Goal: Task Accomplishment & Management: Use online tool/utility

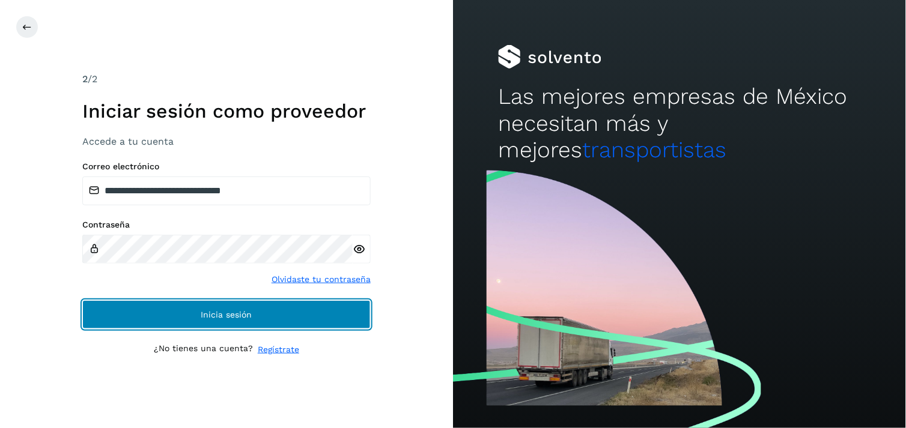
click at [235, 317] on span "Inicia sesión" at bounding box center [226, 315] width 51 height 8
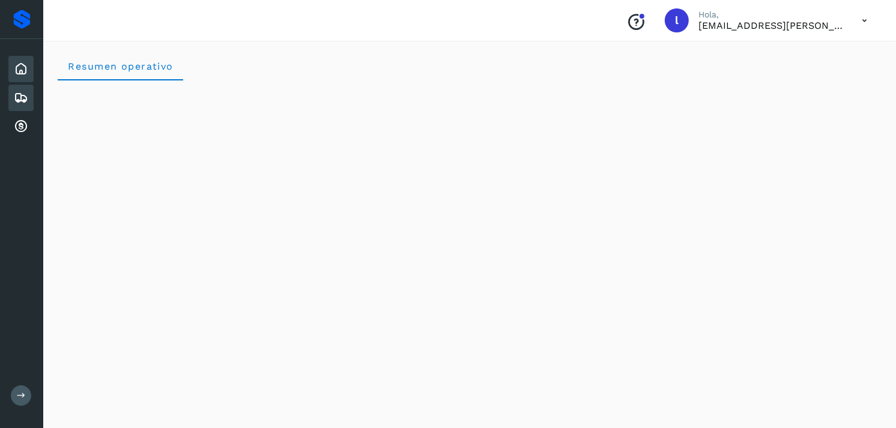
click at [24, 93] on icon at bounding box center [21, 98] width 14 height 14
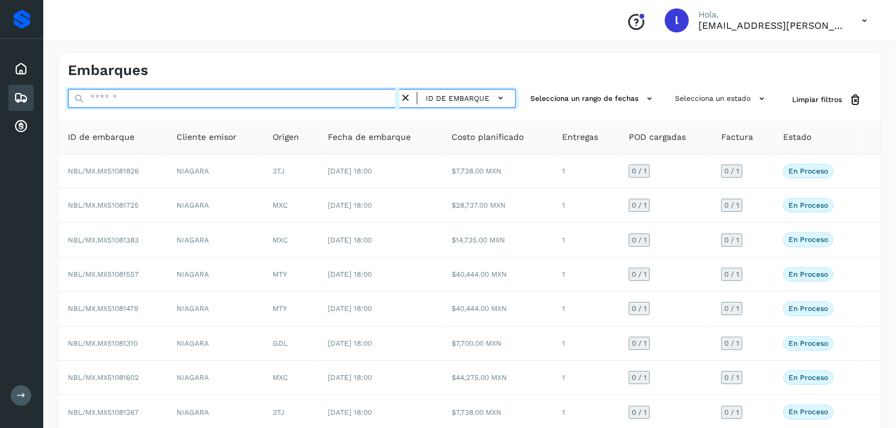
click at [209, 95] on input "text" at bounding box center [234, 98] width 332 height 19
paste input "**********"
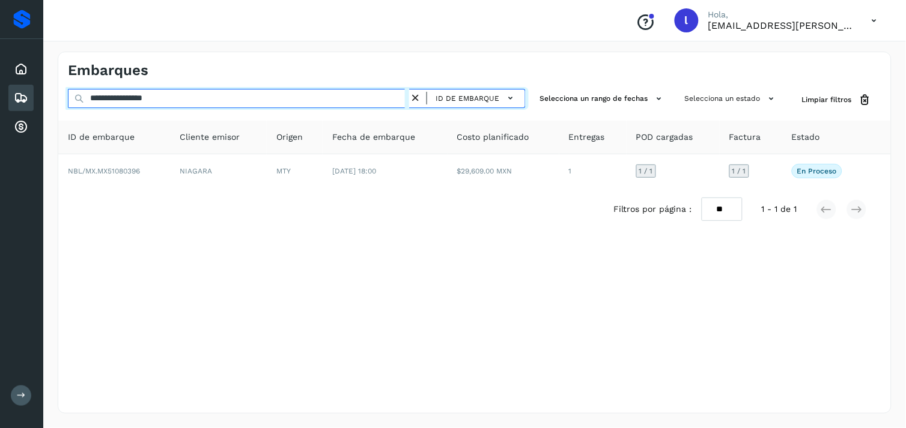
type input "**********"
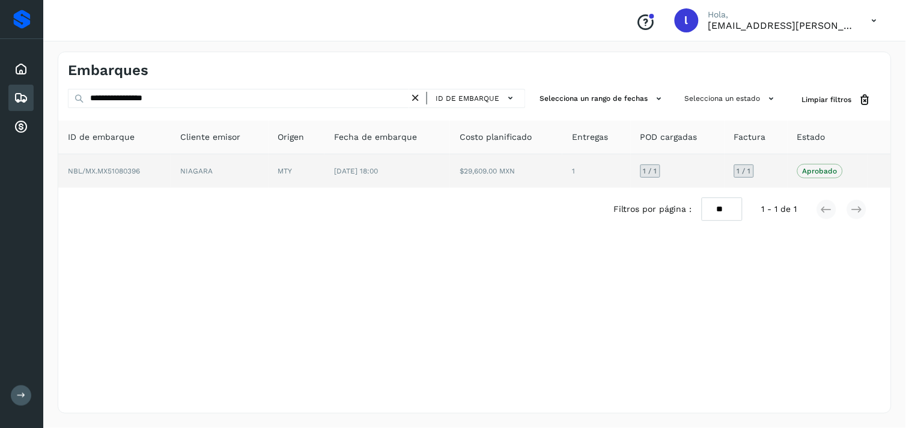
click at [119, 167] on span "NBL/MX.MX51080396" at bounding box center [104, 171] width 72 height 8
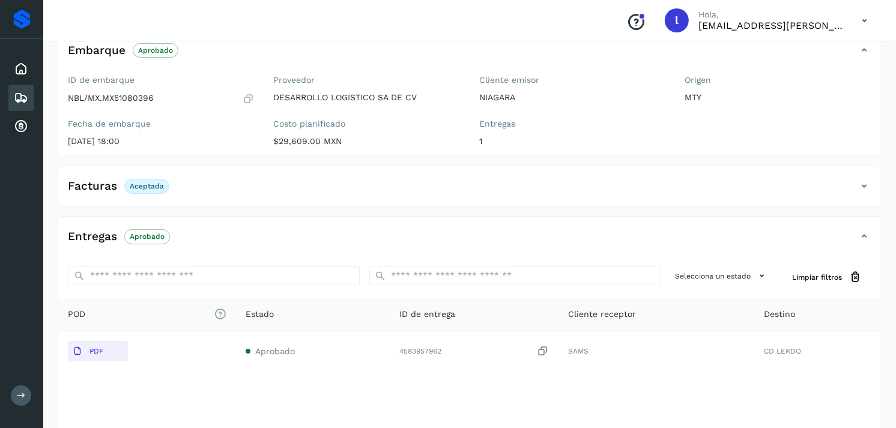
scroll to position [82, 0]
click at [171, 177] on div "Facturas Aceptada" at bounding box center [457, 185] width 799 height 20
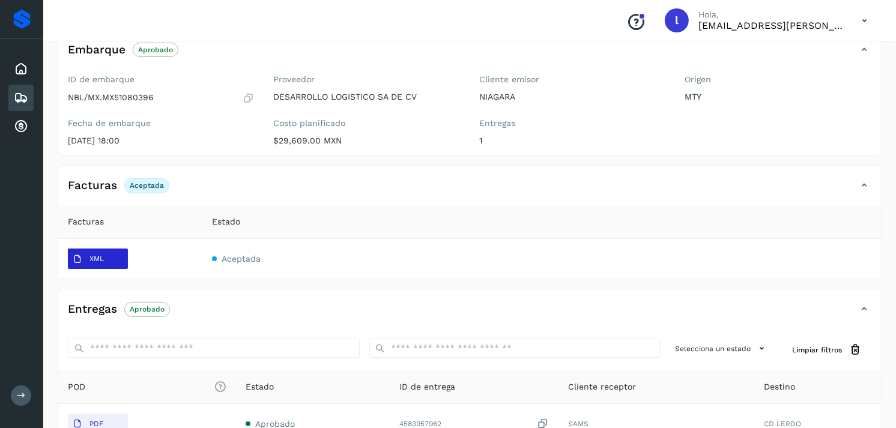
click at [95, 256] on p "XML" at bounding box center [97, 259] width 14 height 8
click at [511, 195] on div "Facturas Aceptada" at bounding box center [457, 185] width 799 height 20
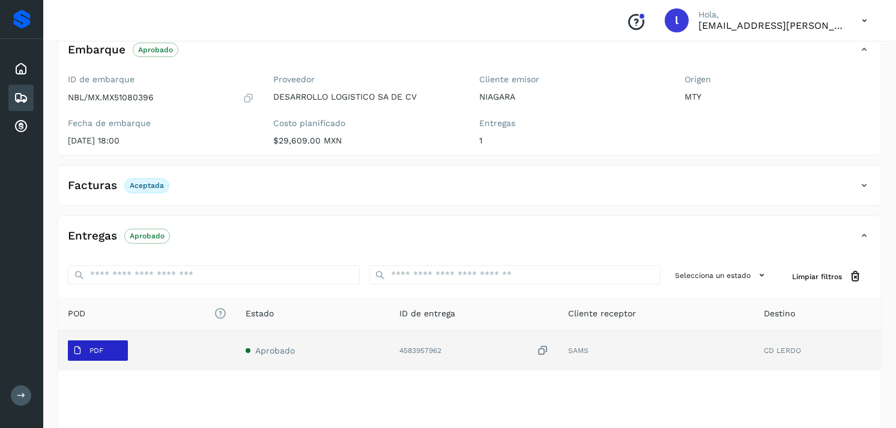
click at [100, 351] on p "PDF" at bounding box center [97, 351] width 14 height 8
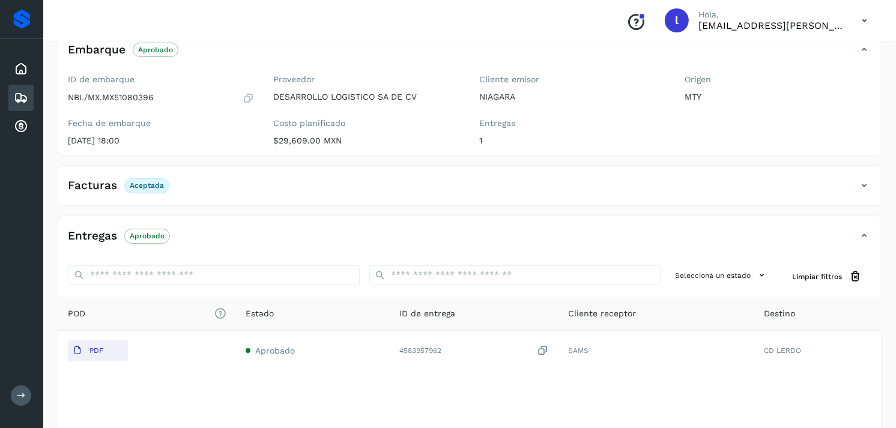
click at [23, 94] on icon at bounding box center [21, 98] width 14 height 14
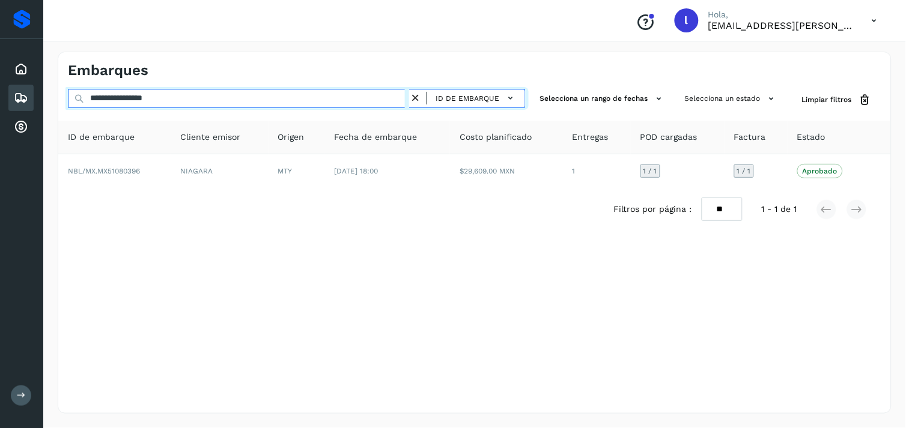
drag, startPoint x: 238, startPoint y: 95, endPoint x: 29, endPoint y: 92, distance: 209.1
click at [29, 92] on div "**********" at bounding box center [453, 214] width 906 height 428
paste input "text"
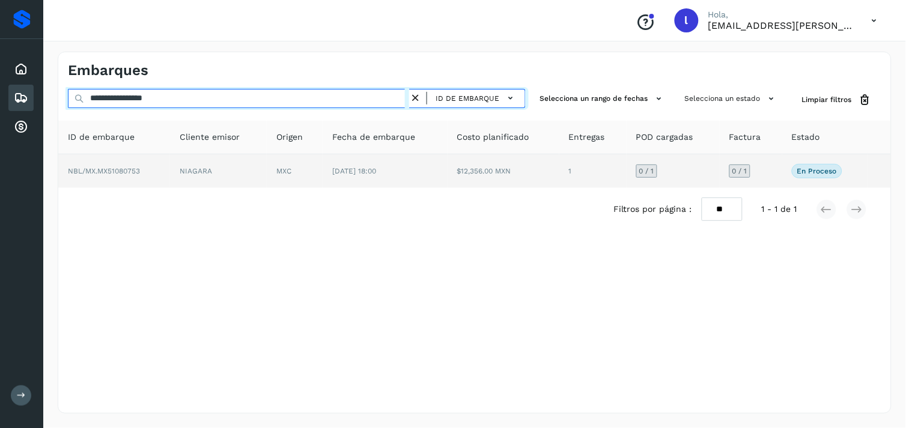
type input "**********"
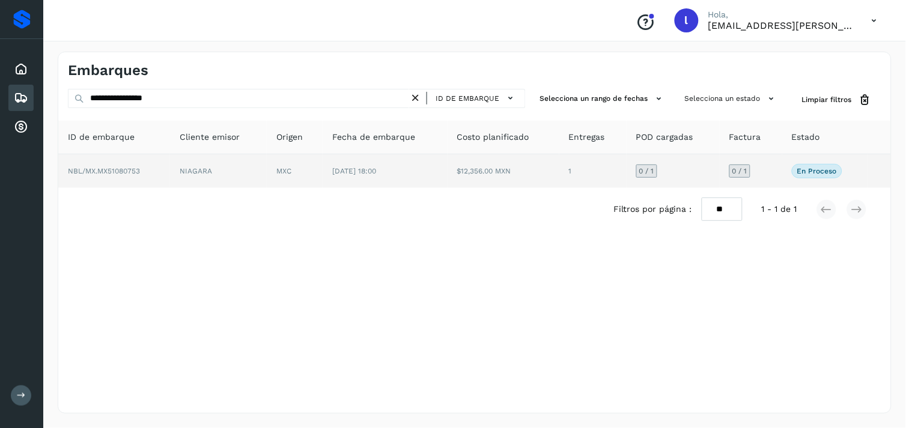
click at [113, 163] on td "NBL/MX.MX51080753" at bounding box center [114, 171] width 112 height 34
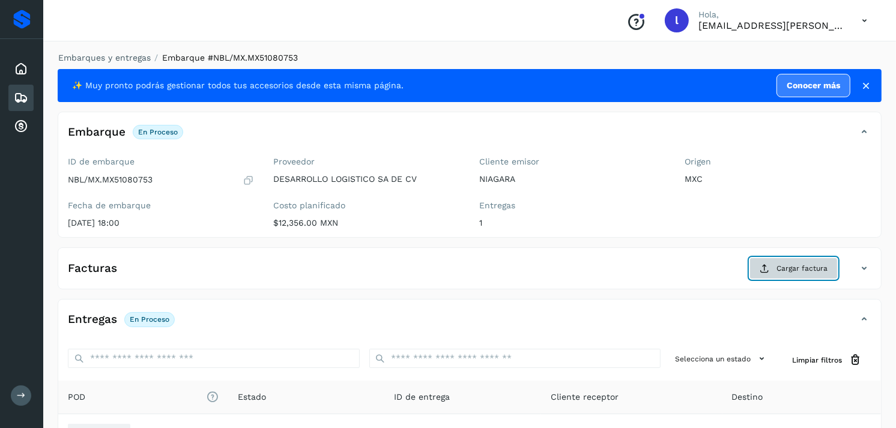
click at [795, 273] on span "Cargar factura" at bounding box center [802, 268] width 51 height 11
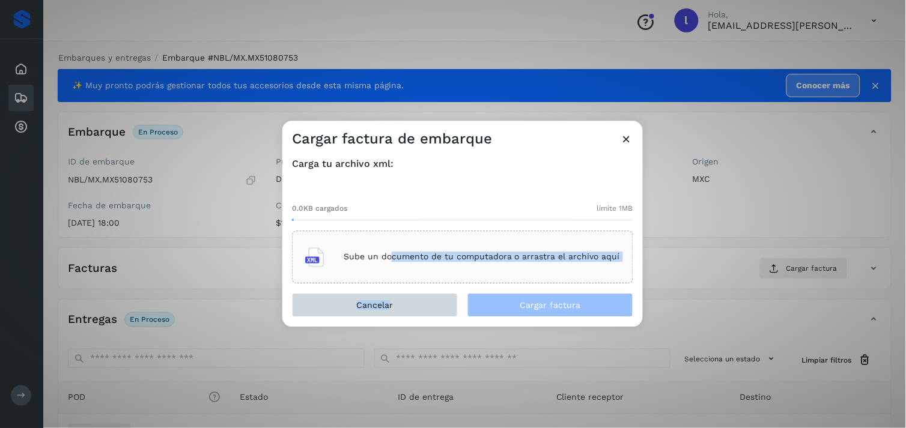
drag, startPoint x: 392, startPoint y: 291, endPoint x: 390, endPoint y: 300, distance: 9.2
click at [390, 300] on div "Cargar factura de embarque Carga tu archivo xml: 0.0KB cargados límite 1MB Sube…" at bounding box center [462, 224] width 360 height 206
click at [390, 301] on span "Cancelar" at bounding box center [375, 305] width 37 height 8
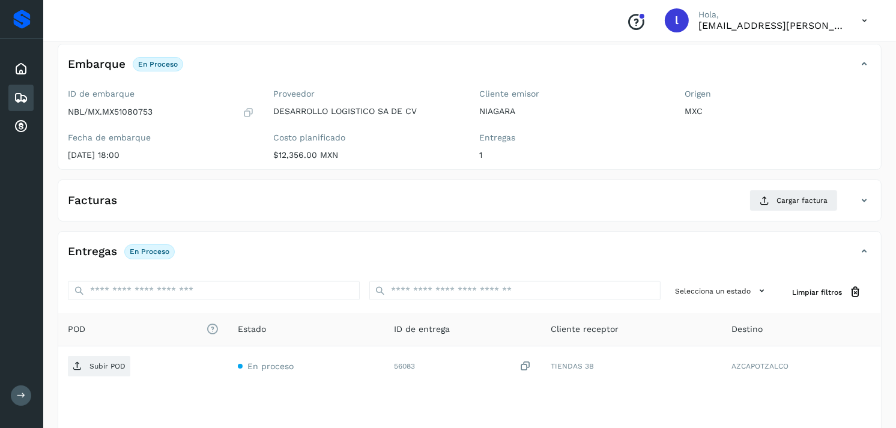
scroll to position [68, 0]
click at [151, 202] on div "Facturas Cargar factura" at bounding box center [457, 200] width 799 height 22
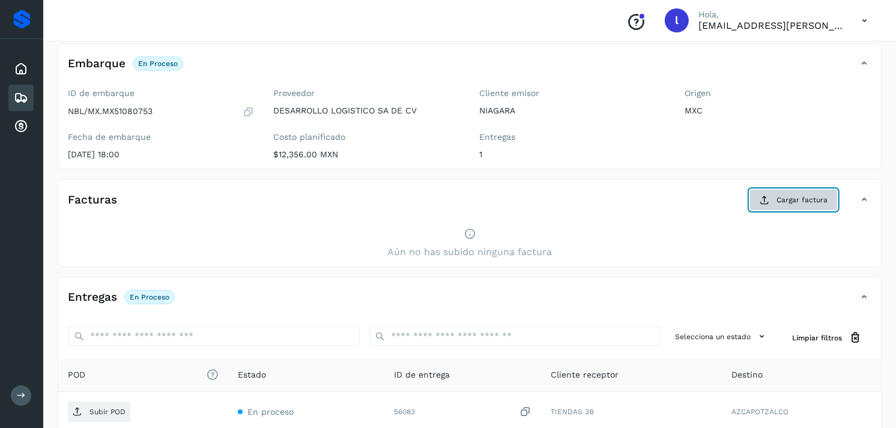
click at [797, 196] on span "Cargar factura" at bounding box center [802, 200] width 51 height 11
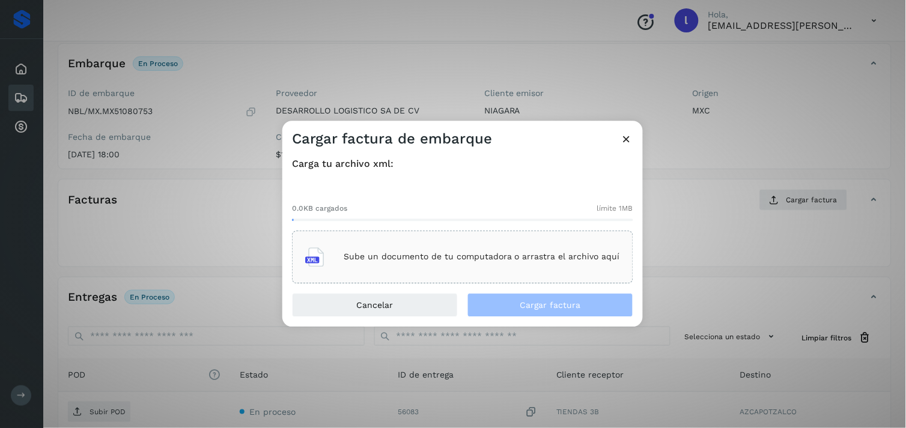
click at [483, 237] on div "Sube un documento de tu computadora o arrastra el archivo aquí" at bounding box center [462, 257] width 341 height 53
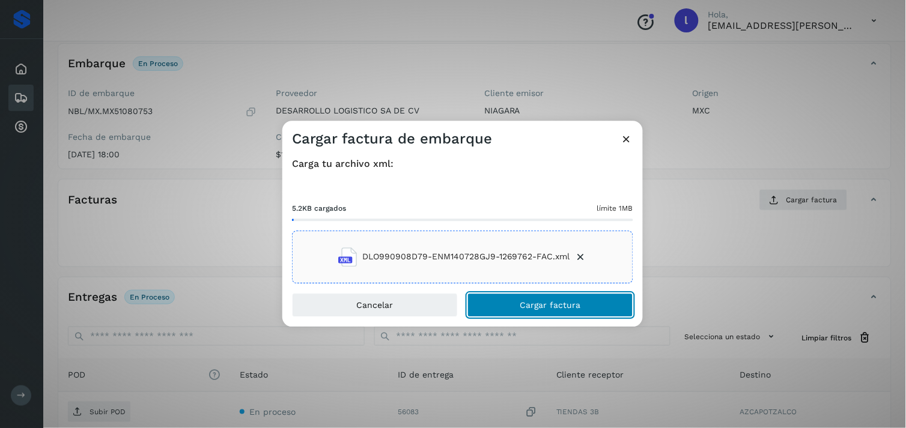
click at [512, 305] on button "Cargar factura" at bounding box center [550, 305] width 166 height 24
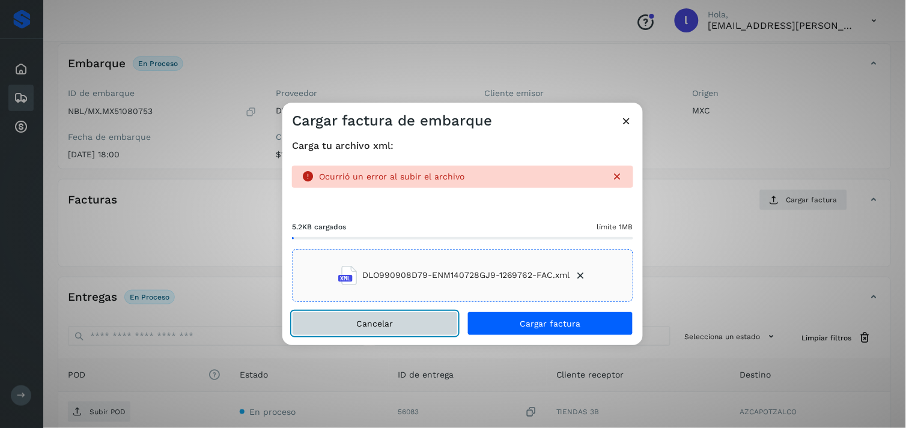
click at [395, 314] on button "Cancelar" at bounding box center [375, 324] width 166 height 24
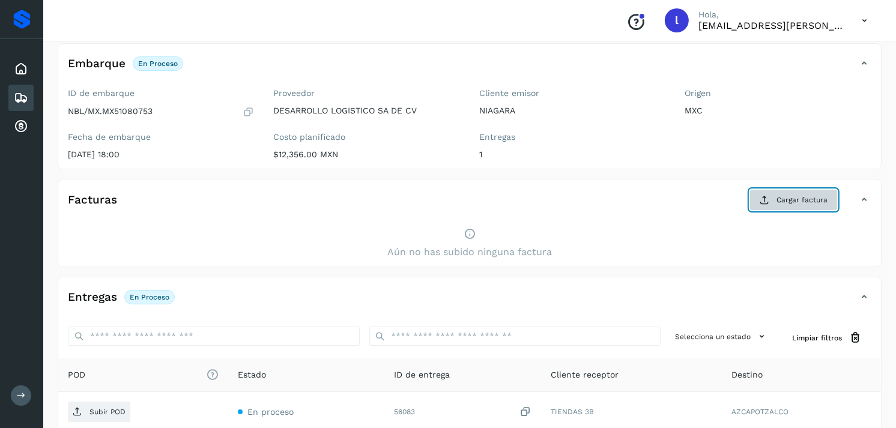
click at [773, 194] on button "Cargar factura" at bounding box center [794, 200] width 88 height 22
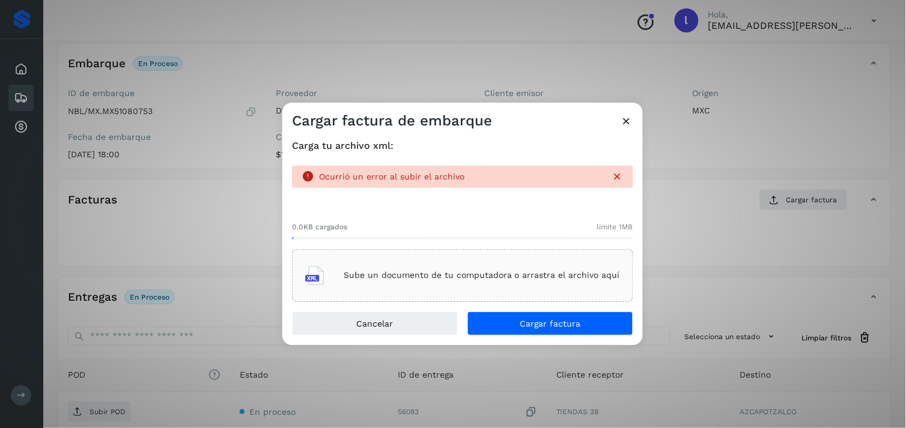
click at [461, 285] on div "Sube un documento de tu computadora o arrastra el archivo aquí" at bounding box center [462, 276] width 315 height 32
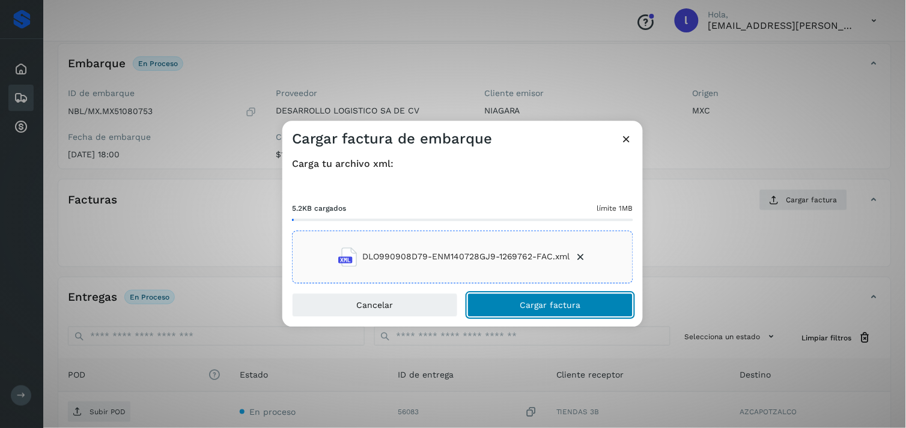
click at [566, 302] on span "Cargar factura" at bounding box center [550, 305] width 61 height 8
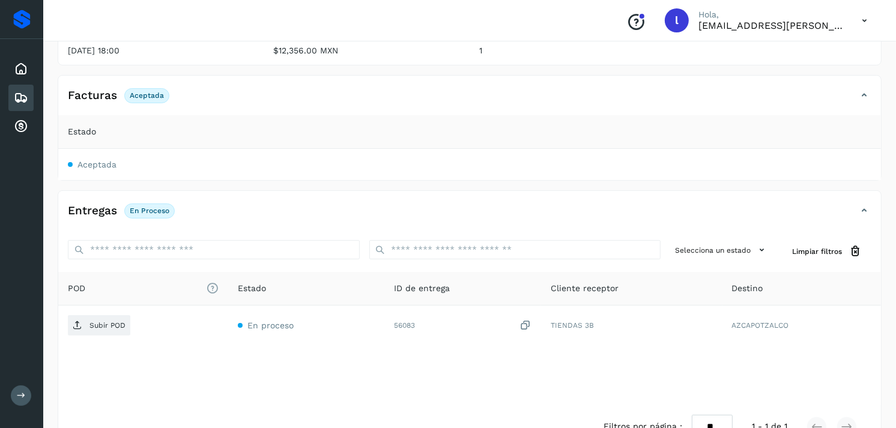
scroll to position [177, 0]
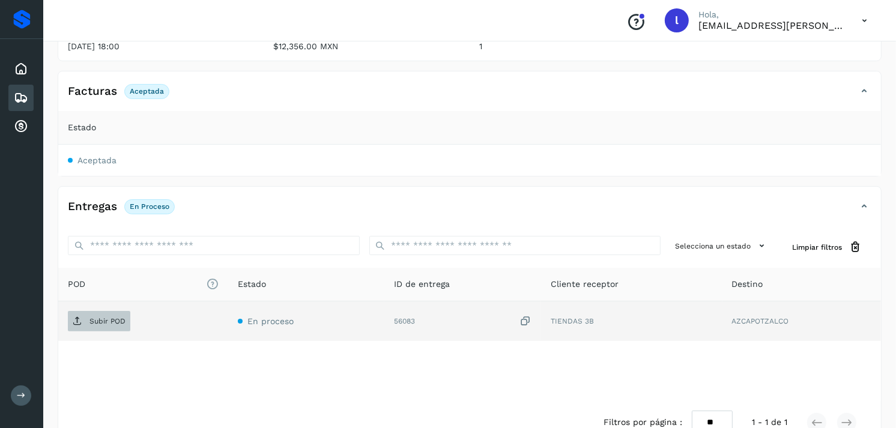
click at [93, 323] on p "Subir POD" at bounding box center [108, 321] width 36 height 8
click at [104, 323] on p "Subir POD" at bounding box center [108, 321] width 36 height 8
click at [82, 327] on span "Subir POD" at bounding box center [99, 321] width 62 height 19
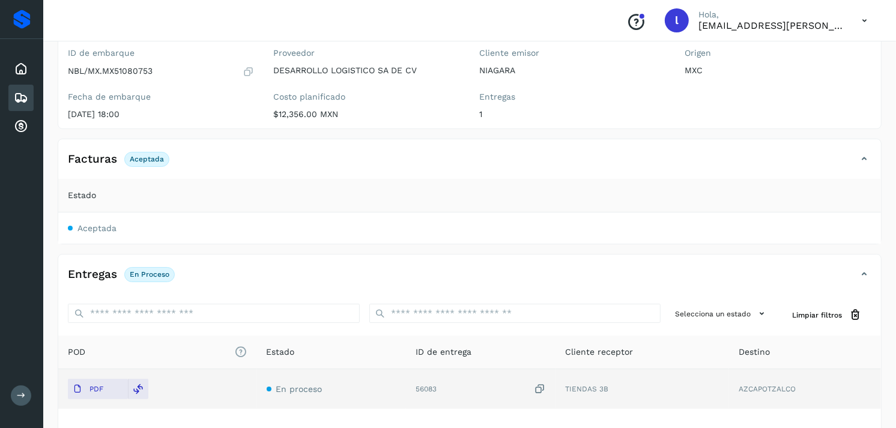
scroll to position [108, 0]
click at [22, 94] on icon at bounding box center [21, 98] width 14 height 14
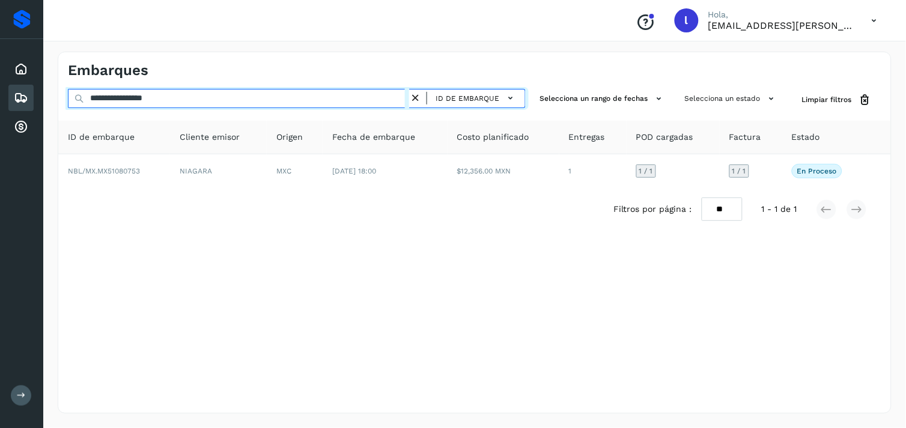
drag, startPoint x: 198, startPoint y: 101, endPoint x: 54, endPoint y: 103, distance: 144.2
click at [54, 103] on div "**********" at bounding box center [474, 232] width 863 height 391
paste input "text"
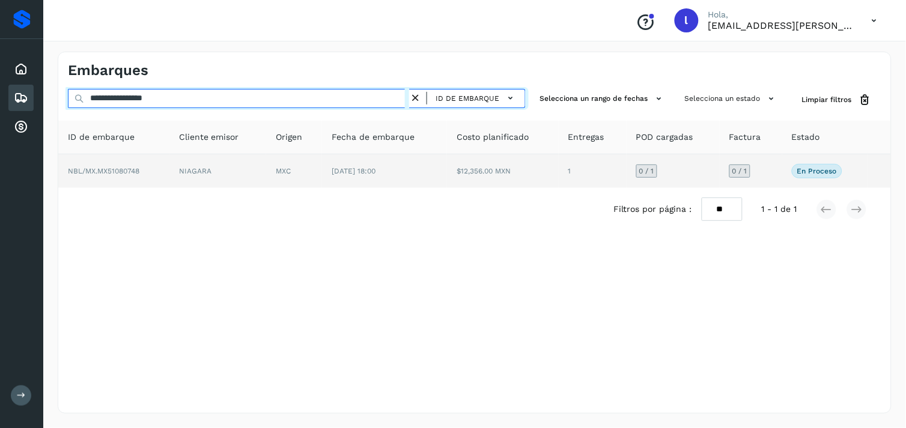
type input "**********"
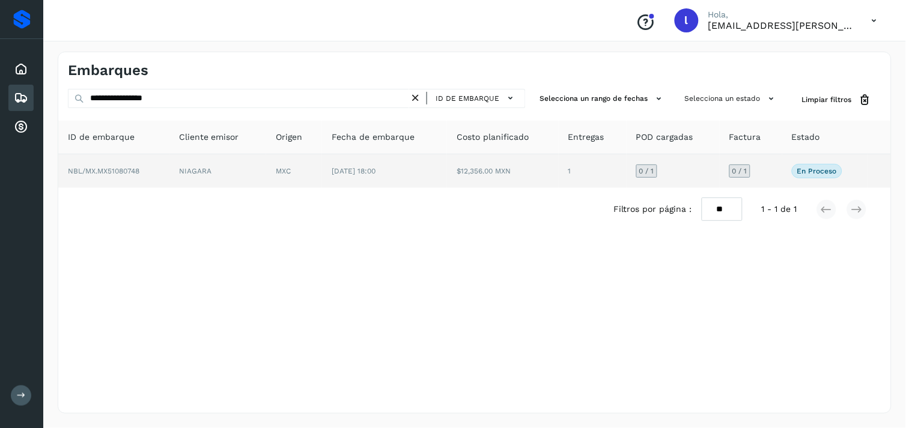
click at [110, 171] on span "NBL/MX.MX51080748" at bounding box center [103, 171] width 71 height 8
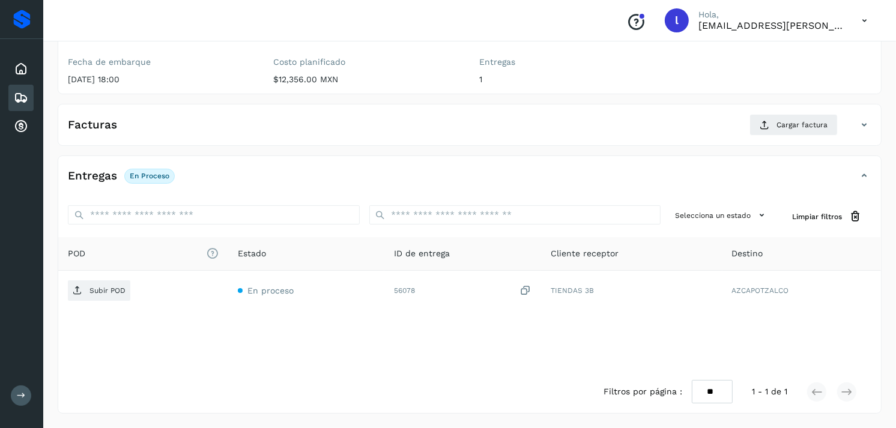
scroll to position [60, 0]
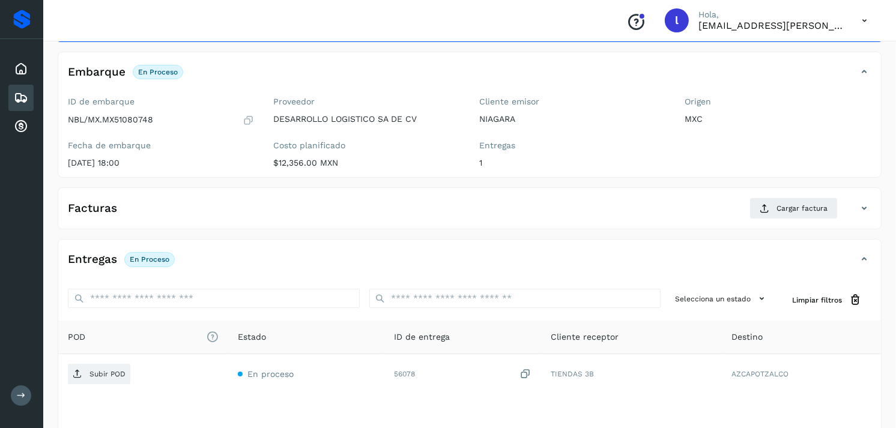
click at [191, 214] on div "Facturas Cargar factura" at bounding box center [457, 209] width 799 height 22
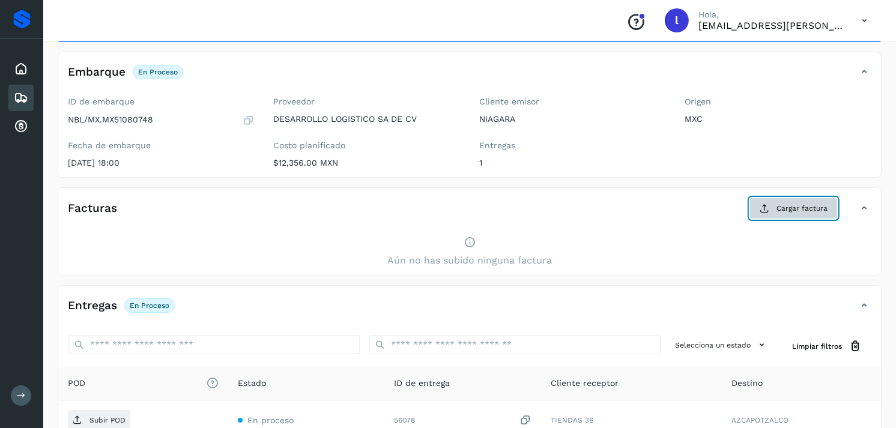
click at [783, 209] on span "Cargar factura" at bounding box center [802, 208] width 51 height 11
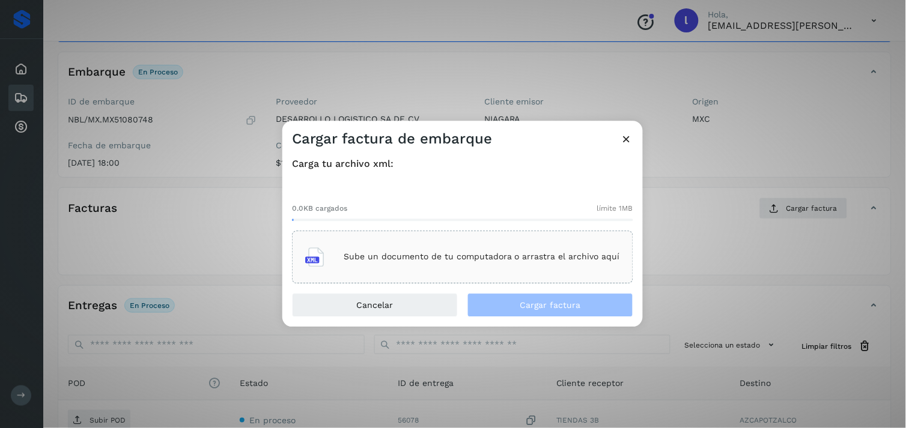
click at [428, 241] on div "Sube un documento de tu computadora o arrastra el archivo aquí" at bounding box center [462, 257] width 315 height 32
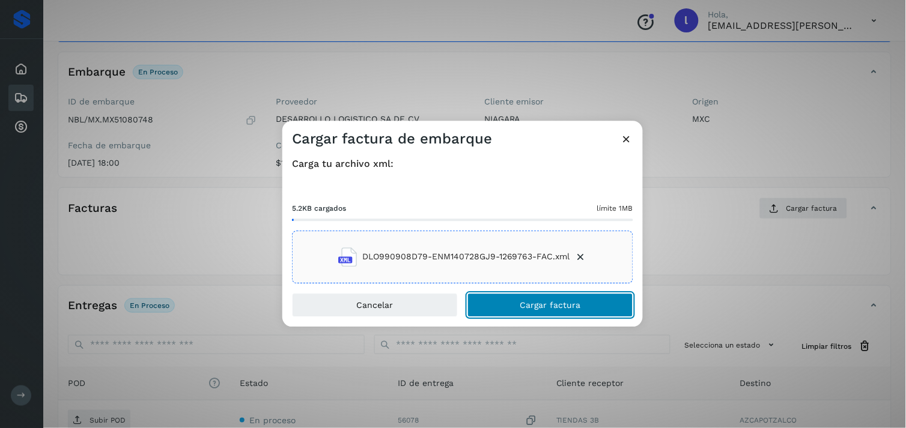
click at [563, 301] on span "Cargar factura" at bounding box center [550, 305] width 61 height 8
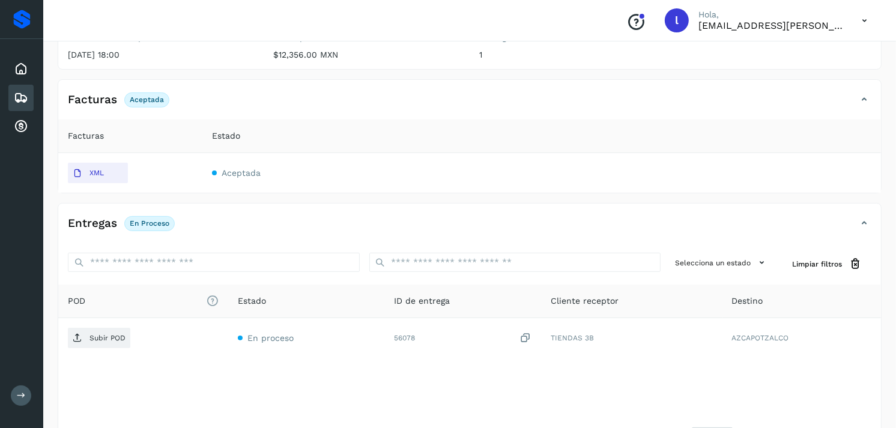
scroll to position [169, 0]
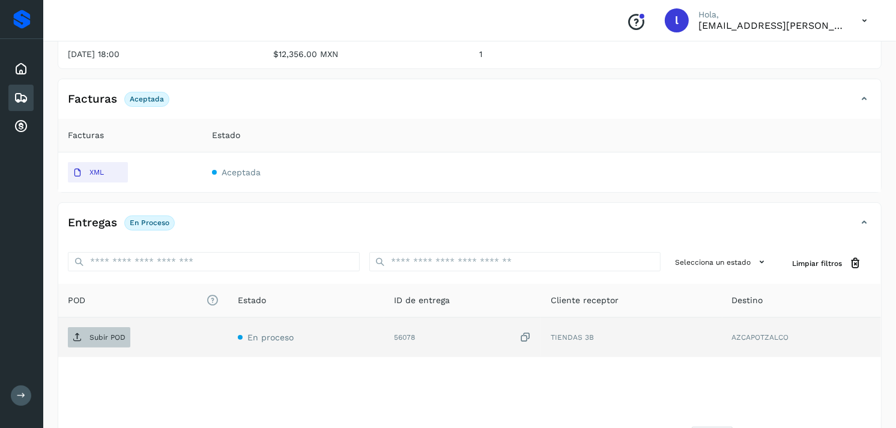
click at [105, 339] on p "Subir POD" at bounding box center [108, 337] width 36 height 8
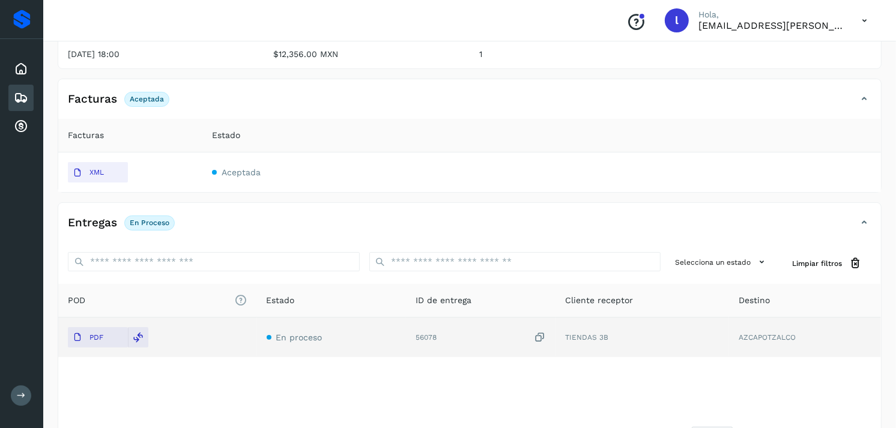
click at [18, 99] on icon at bounding box center [21, 98] width 14 height 14
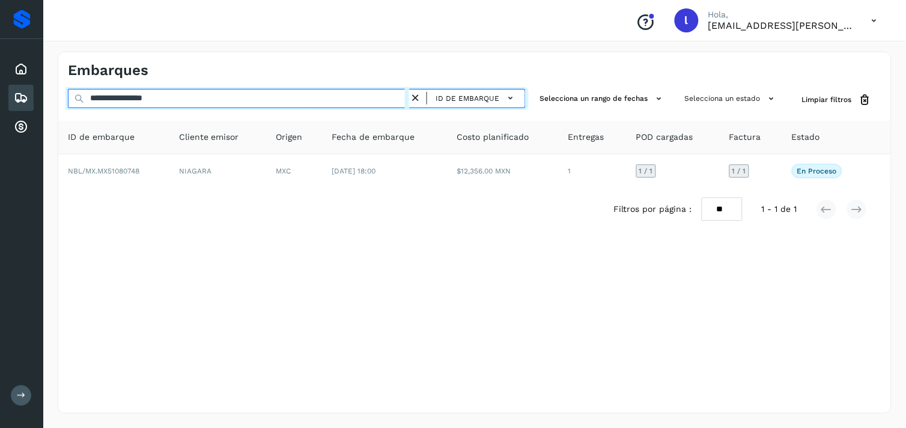
drag, startPoint x: 214, startPoint y: 89, endPoint x: 52, endPoint y: 100, distance: 162.0
click at [52, 100] on div "**********" at bounding box center [474, 232] width 863 height 391
paste input "text"
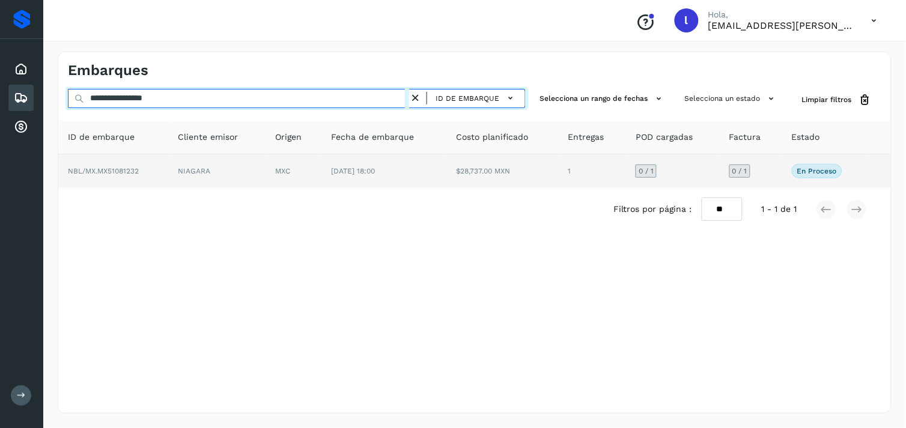
type input "**********"
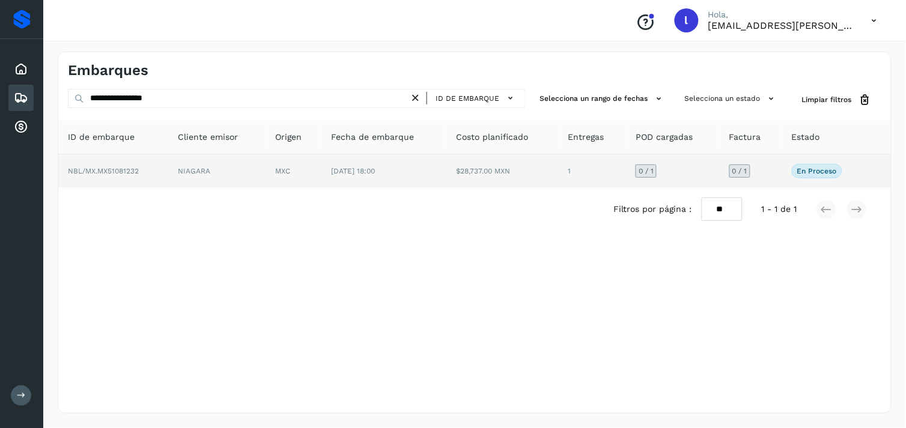
click at [90, 167] on span "NBL/MX.MX51081232" at bounding box center [103, 171] width 71 height 8
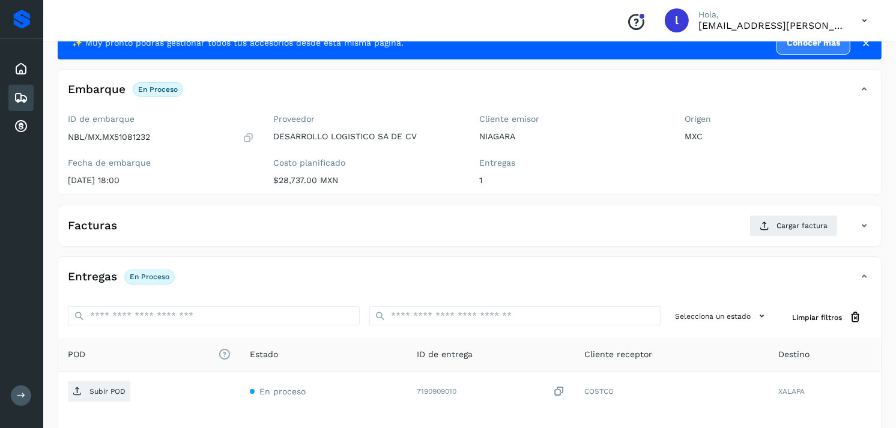
scroll to position [46, 0]
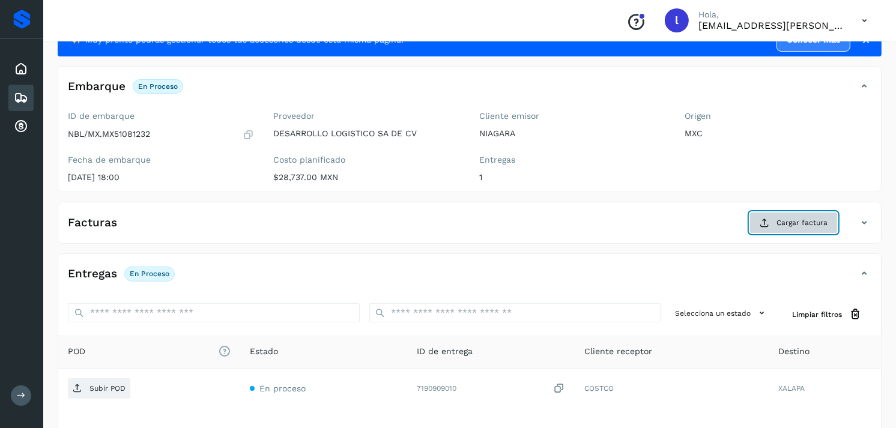
click at [793, 229] on button "Cargar factura" at bounding box center [794, 223] width 88 height 22
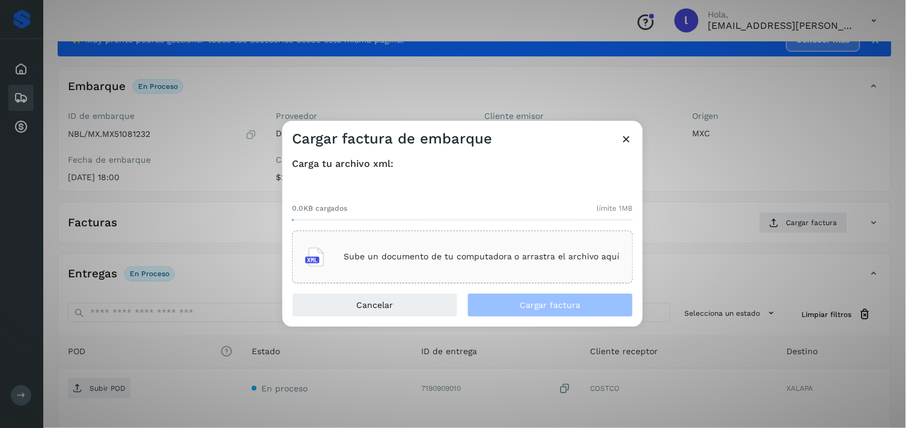
click at [461, 242] on div "Sube un documento de tu computadora o arrastra el archivo aquí" at bounding box center [462, 257] width 315 height 32
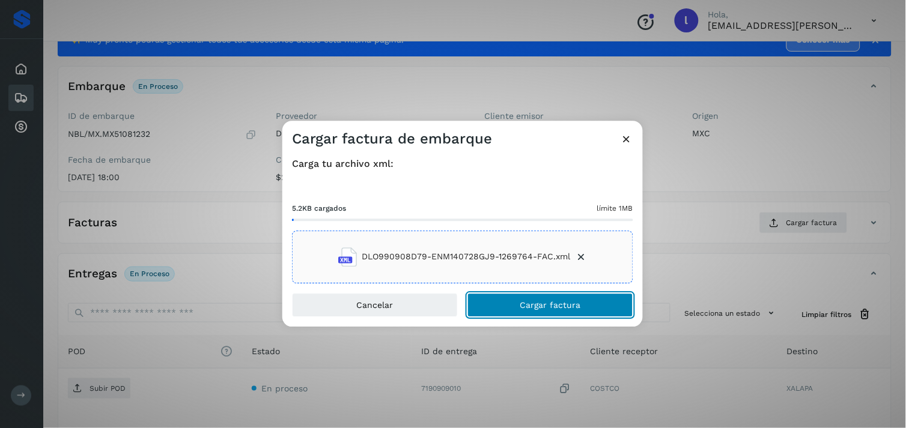
click at [544, 309] on span "Cargar factura" at bounding box center [550, 305] width 61 height 8
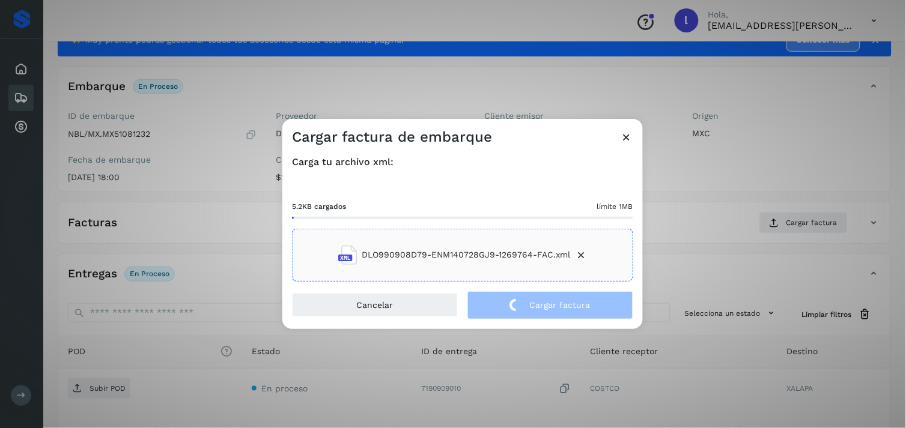
click at [624, 131] on icon at bounding box center [627, 137] width 13 height 13
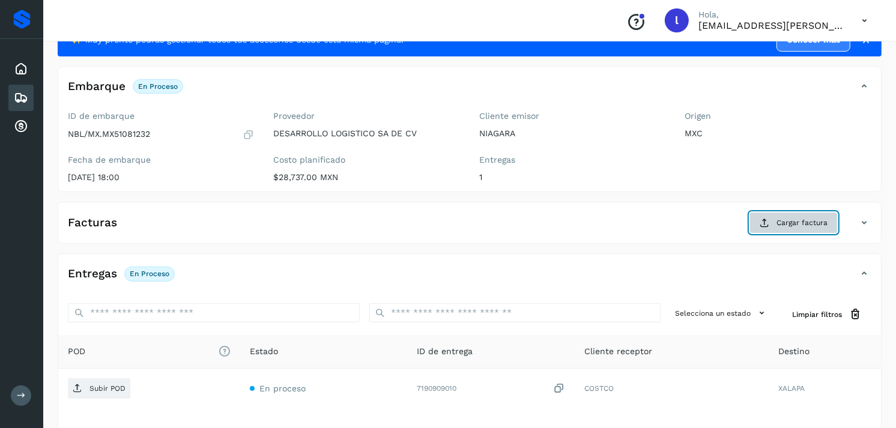
click at [804, 222] on span "Cargar factura" at bounding box center [802, 222] width 51 height 11
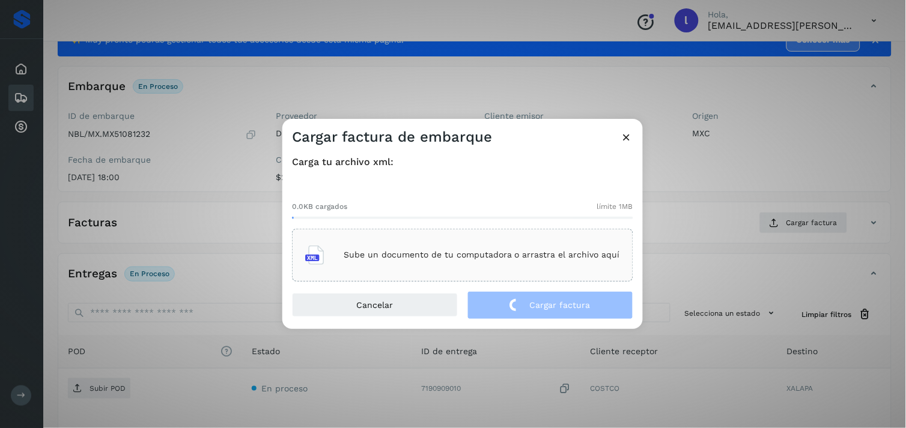
click at [421, 247] on div "Sube un documento de tu computadora o arrastra el archivo aquí" at bounding box center [462, 255] width 315 height 32
click at [628, 138] on icon at bounding box center [627, 137] width 13 height 13
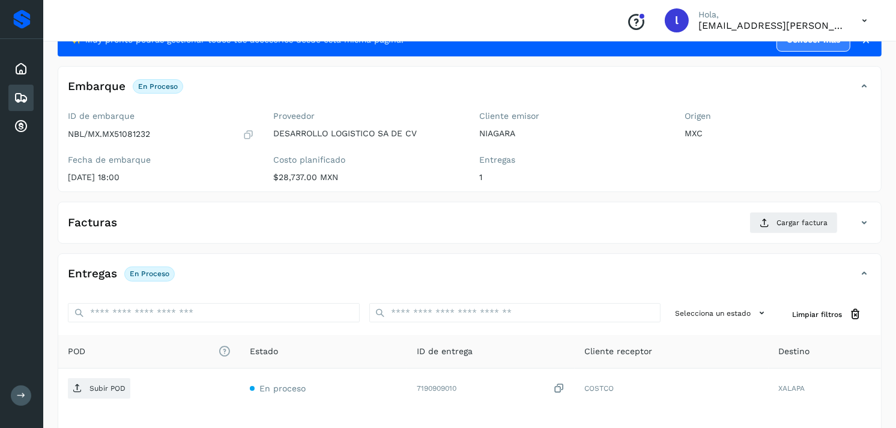
scroll to position [0, 0]
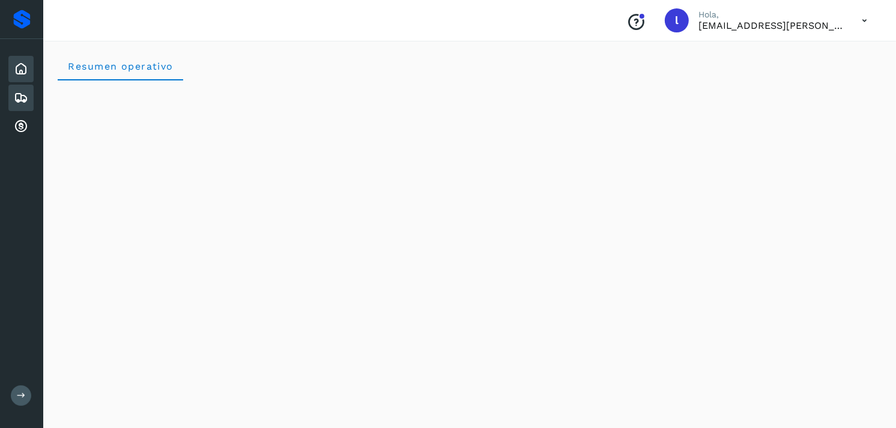
click at [20, 93] on icon at bounding box center [21, 98] width 14 height 14
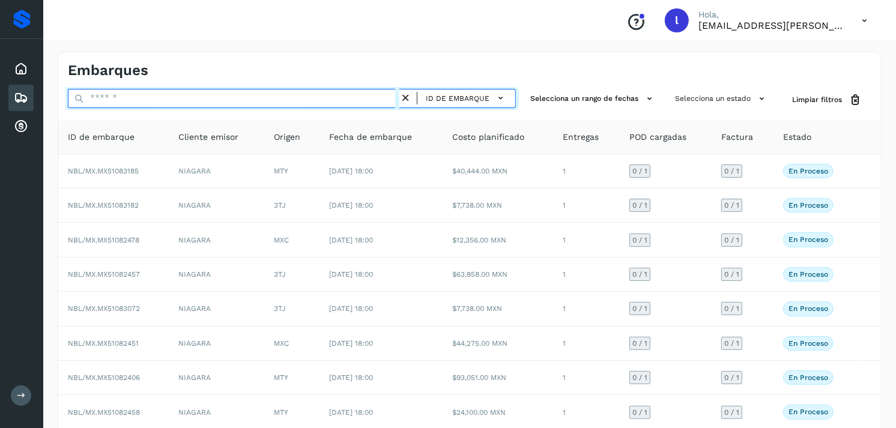
click at [172, 105] on input "text" at bounding box center [234, 98] width 332 height 19
paste input "**********"
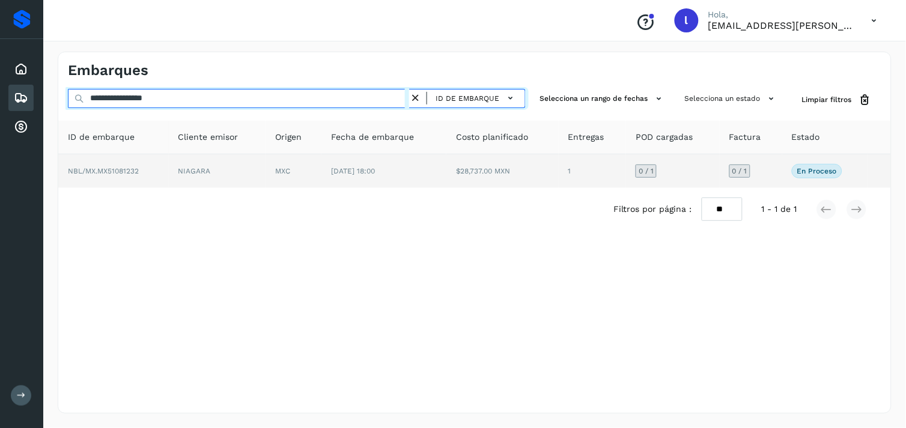
type input "**********"
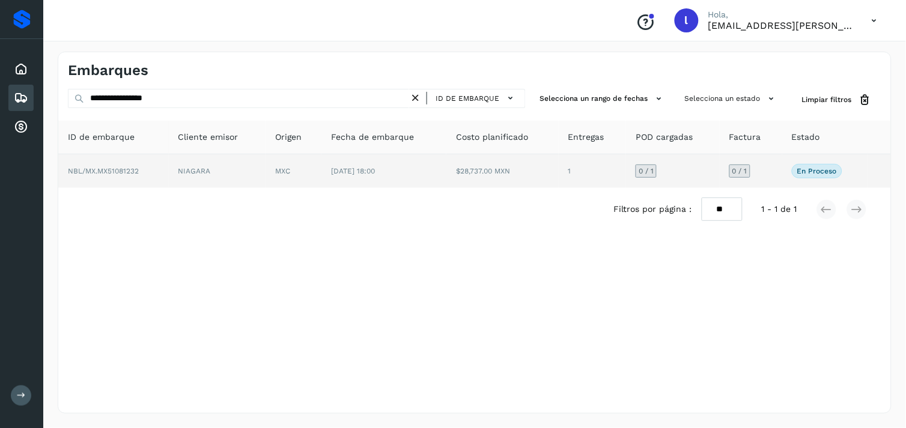
click at [103, 174] on span "NBL/MX.MX51081232" at bounding box center [103, 171] width 71 height 8
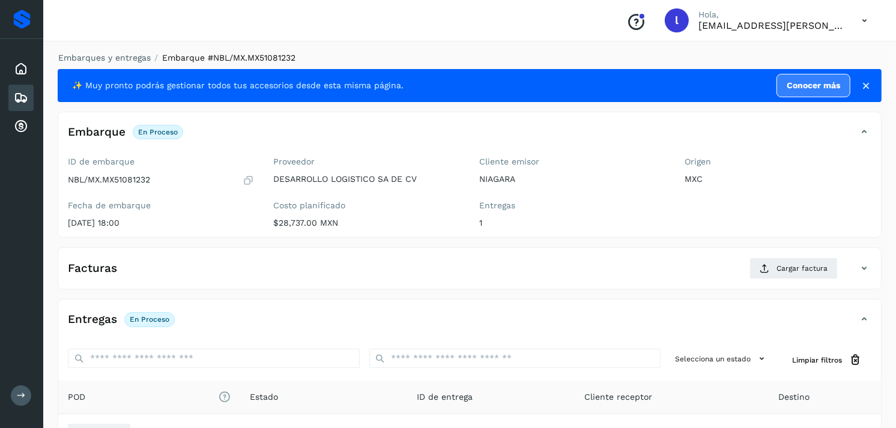
click at [229, 263] on div "Facturas Cargar factura" at bounding box center [457, 269] width 799 height 22
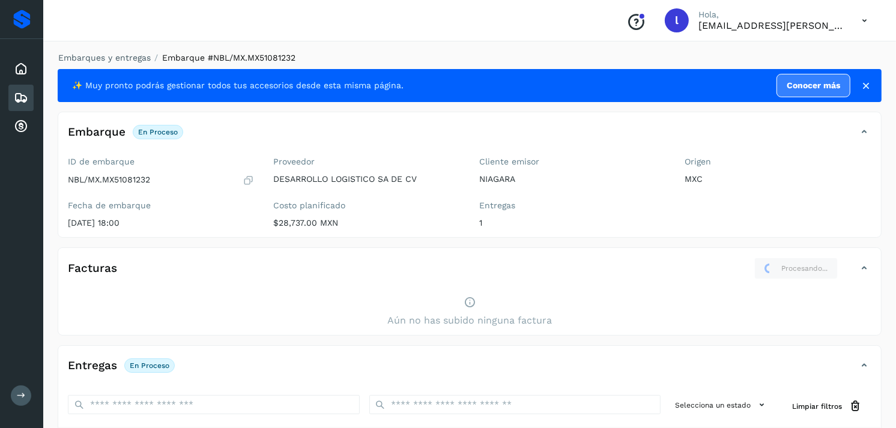
scroll to position [190, 0]
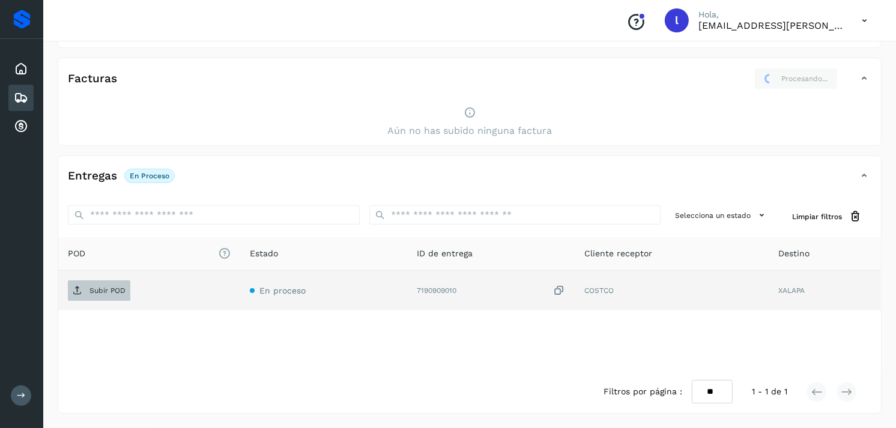
click at [93, 298] on span "Subir POD" at bounding box center [99, 290] width 62 height 19
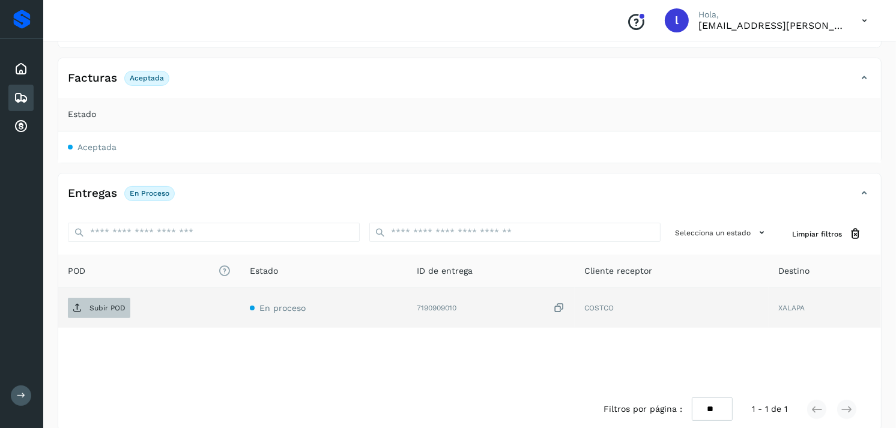
click at [94, 304] on p "Subir POD" at bounding box center [108, 308] width 36 height 8
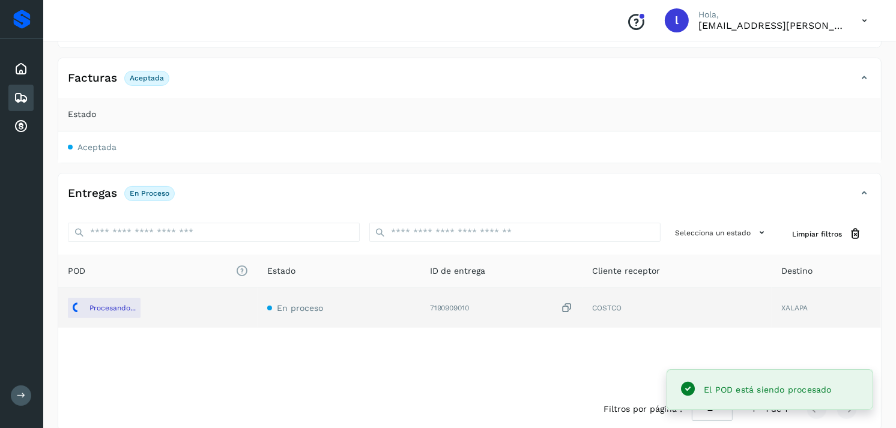
scroll to position [0, 0]
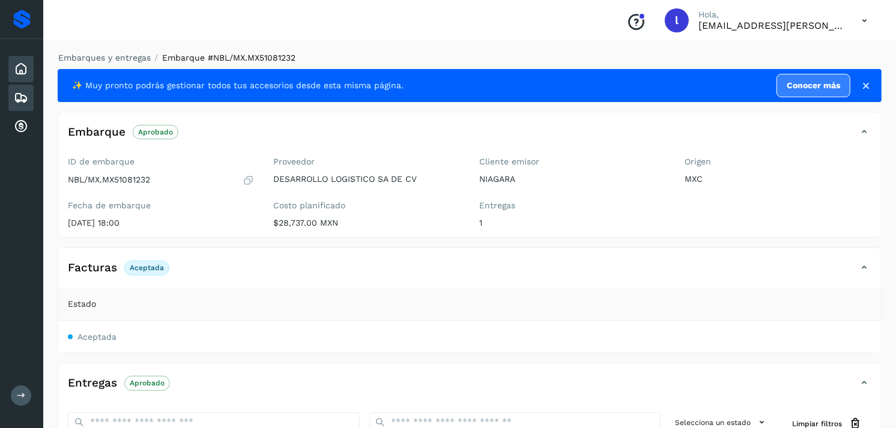
click at [14, 66] on icon at bounding box center [21, 69] width 14 height 14
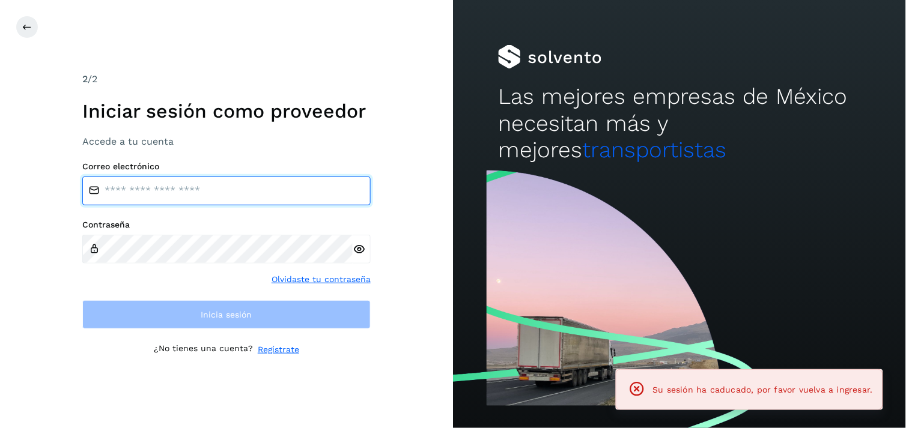
type input "**********"
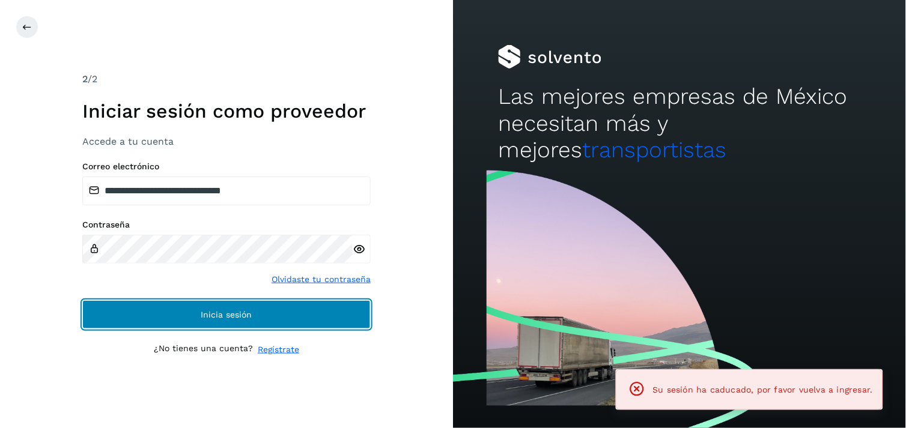
click at [223, 314] on span "Inicia sesión" at bounding box center [226, 315] width 51 height 8
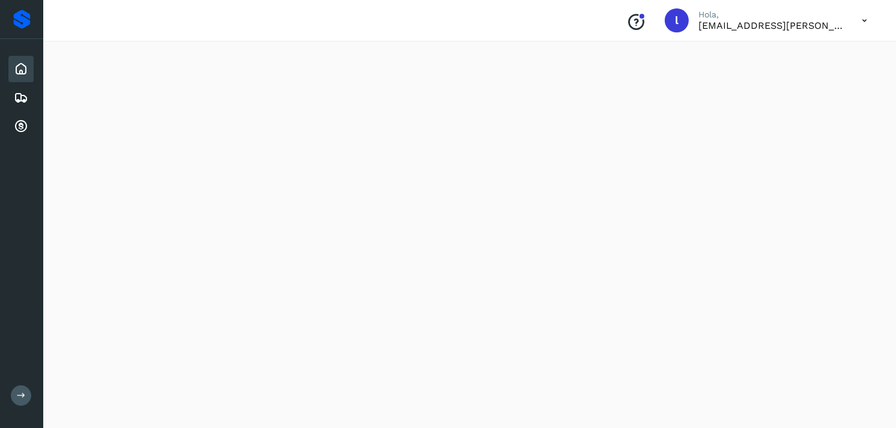
scroll to position [1101, 0]
